Goal: Book appointment/travel/reservation

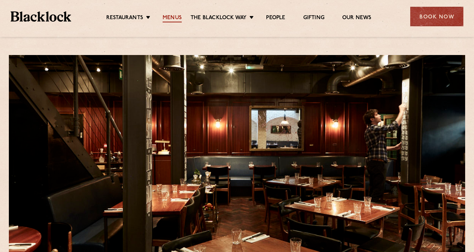
click at [176, 21] on link "Menus" at bounding box center [172, 19] width 19 height 8
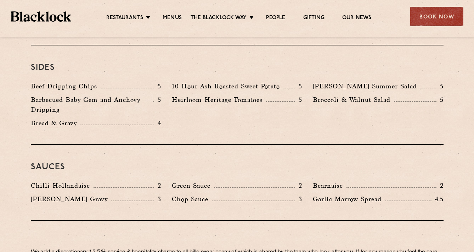
scroll to position [1019, 0]
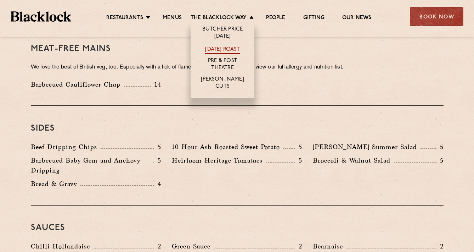
click at [231, 48] on link "[DATE] Roast" at bounding box center [222, 50] width 34 height 8
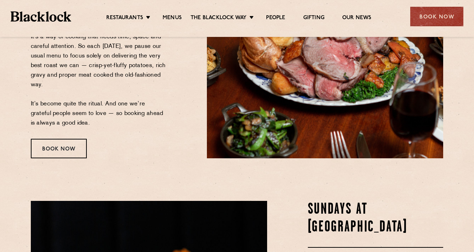
scroll to position [171, 0]
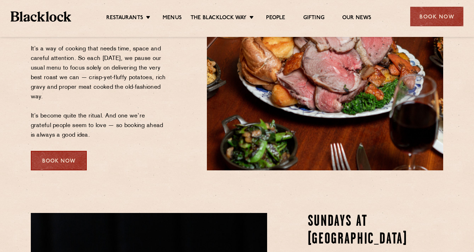
click at [70, 163] on div "Book Now" at bounding box center [59, 160] width 56 height 19
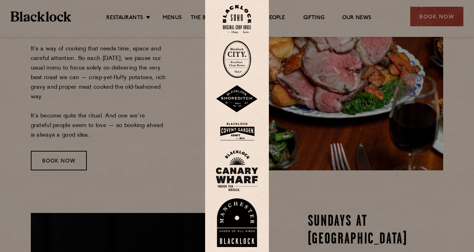
click at [232, 11] on img at bounding box center [237, 19] width 28 height 29
